Goal: Check status: Check status

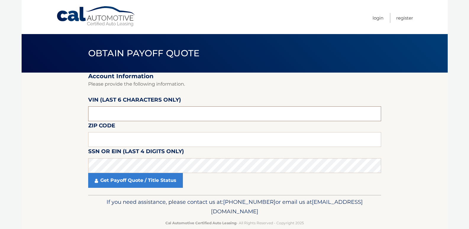
click at [154, 115] on input "text" at bounding box center [234, 113] width 293 height 15
click at [138, 134] on input "text" at bounding box center [234, 139] width 293 height 15
click at [101, 137] on input "text" at bounding box center [234, 139] width 293 height 15
type input "11776"
click at [138, 118] on input "text" at bounding box center [234, 113] width 293 height 15
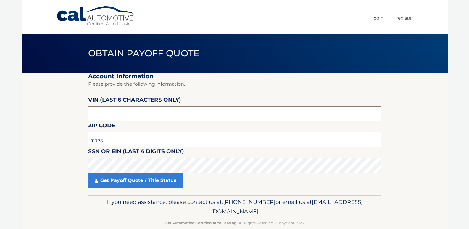
click at [133, 112] on input "text" at bounding box center [234, 113] width 293 height 15
type input "167029"
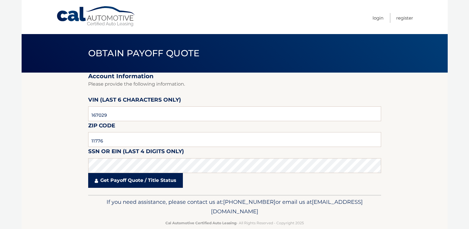
click at [143, 177] on link "Get Payoff Quote / Title Status" at bounding box center [135, 180] width 95 height 15
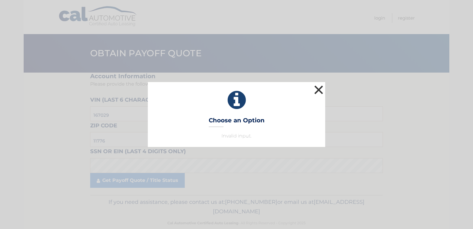
click at [319, 90] on button "×" at bounding box center [319, 90] width 12 height 12
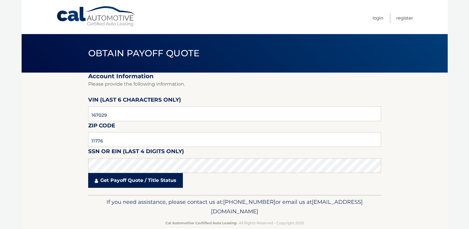
click at [125, 182] on link "Get Payoff Quote / Title Status" at bounding box center [135, 180] width 95 height 15
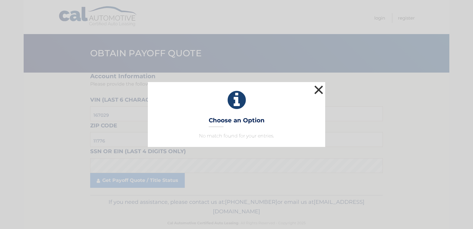
click at [316, 88] on button "×" at bounding box center [319, 90] width 12 height 12
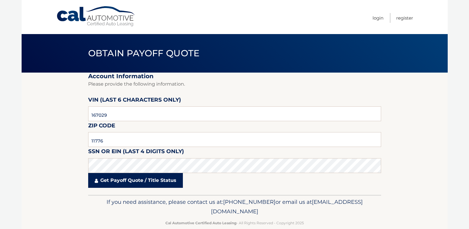
click at [108, 182] on link "Get Payoff Quote / Title Status" at bounding box center [135, 180] width 95 height 15
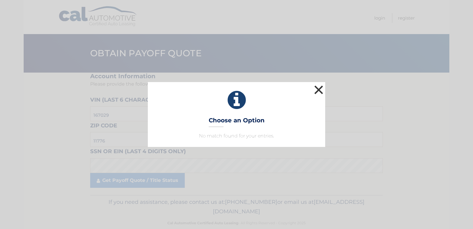
click at [317, 89] on button "×" at bounding box center [319, 90] width 12 height 12
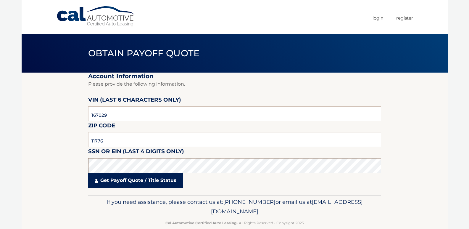
click button "For Originating Dealer" at bounding box center [0, 0] width 0 height 0
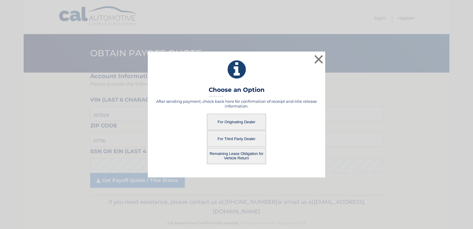
click at [239, 137] on button "For Third Party Dealer" at bounding box center [236, 138] width 59 height 16
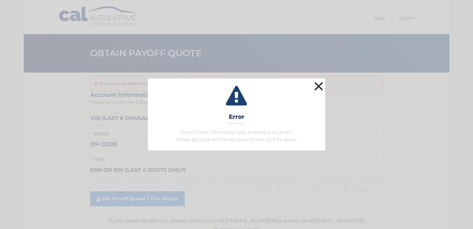
click at [321, 83] on button "×" at bounding box center [319, 86] width 12 height 12
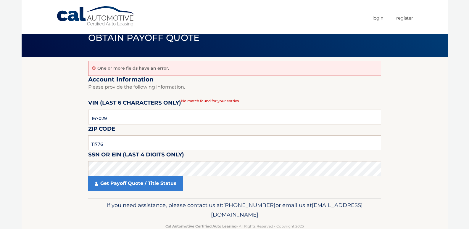
scroll to position [29, 0]
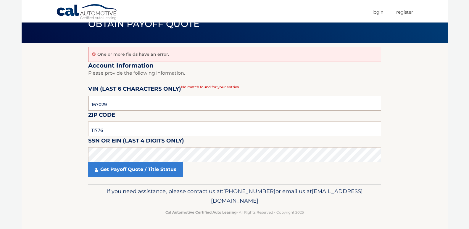
click at [135, 109] on input "167029" at bounding box center [234, 103] width 293 height 15
click at [114, 130] on input "11776" at bounding box center [234, 128] width 293 height 15
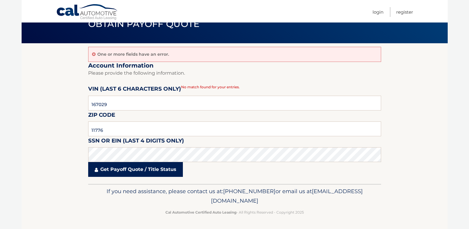
click at [128, 171] on link "Get Payoff Quote / Title Status" at bounding box center [135, 169] width 95 height 15
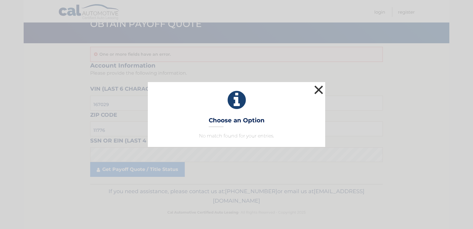
click at [318, 90] on button "×" at bounding box center [319, 90] width 12 height 12
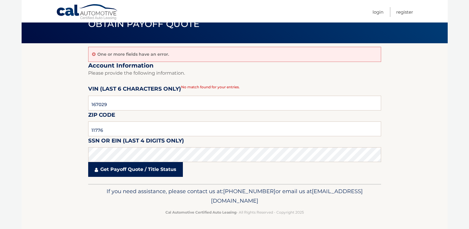
click at [123, 172] on link "Get Payoff Quote / Title Status" at bounding box center [135, 169] width 95 height 15
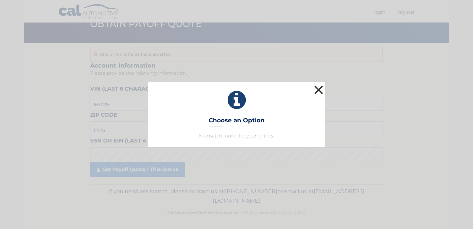
click at [320, 90] on button "×" at bounding box center [319, 90] width 12 height 12
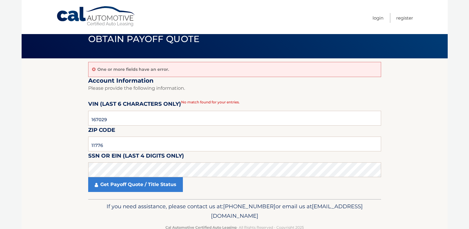
scroll to position [0, 0]
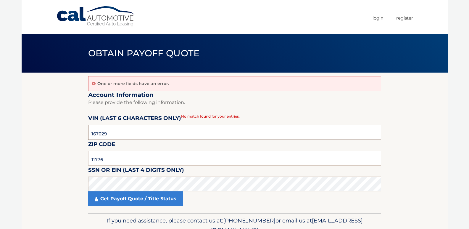
click at [123, 135] on input "167029" at bounding box center [234, 132] width 293 height 15
click at [119, 130] on input "167029" at bounding box center [234, 132] width 293 height 15
type input "167029"
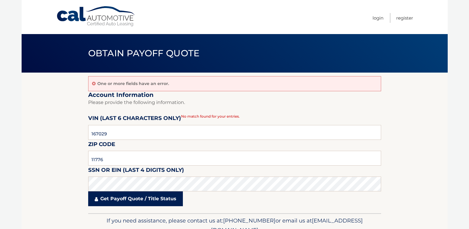
click at [119, 199] on link "Get Payoff Quote / Title Status" at bounding box center [135, 198] width 95 height 15
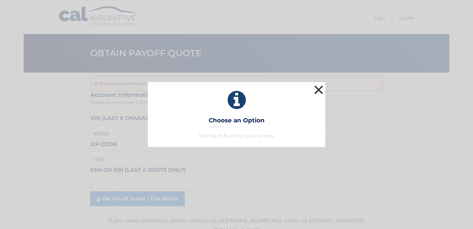
click at [319, 87] on button "×" at bounding box center [319, 90] width 12 height 12
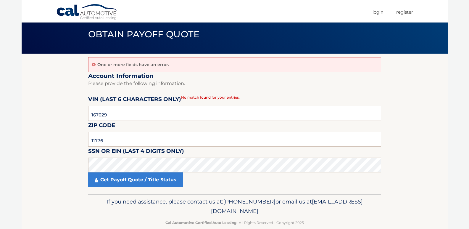
scroll to position [29, 0]
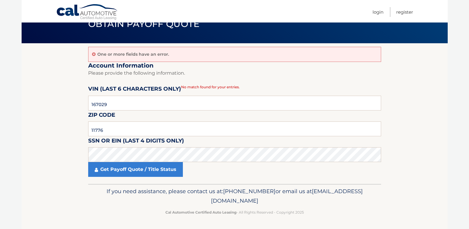
drag, startPoint x: 152, startPoint y: 54, endPoint x: 145, endPoint y: 54, distance: 7.1
click at [151, 54] on p "One or more fields have an error." at bounding box center [133, 53] width 72 height 5
click at [94, 54] on icon at bounding box center [94, 54] width 4 height 4
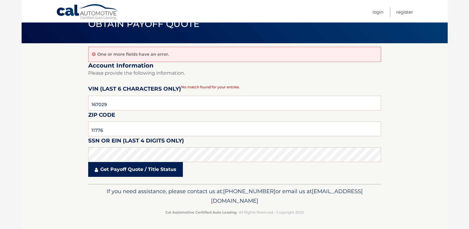
click at [110, 171] on link "Get Payoff Quote / Title Status" at bounding box center [135, 169] width 95 height 15
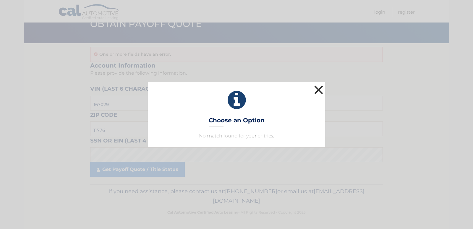
click at [318, 91] on button "×" at bounding box center [319, 90] width 12 height 12
